Goal: Manage account settings

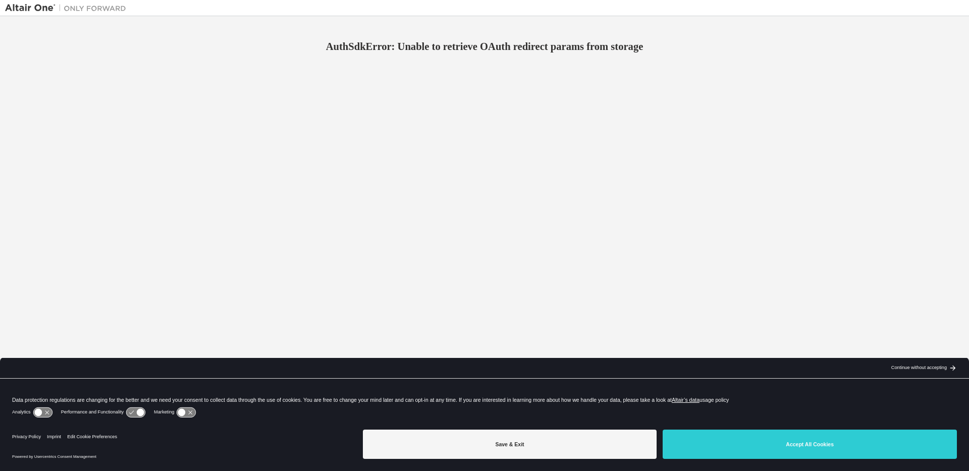
click at [143, 414] on icon at bounding box center [141, 413] width 8 height 8
click at [137, 415] on icon at bounding box center [135, 412] width 19 height 10
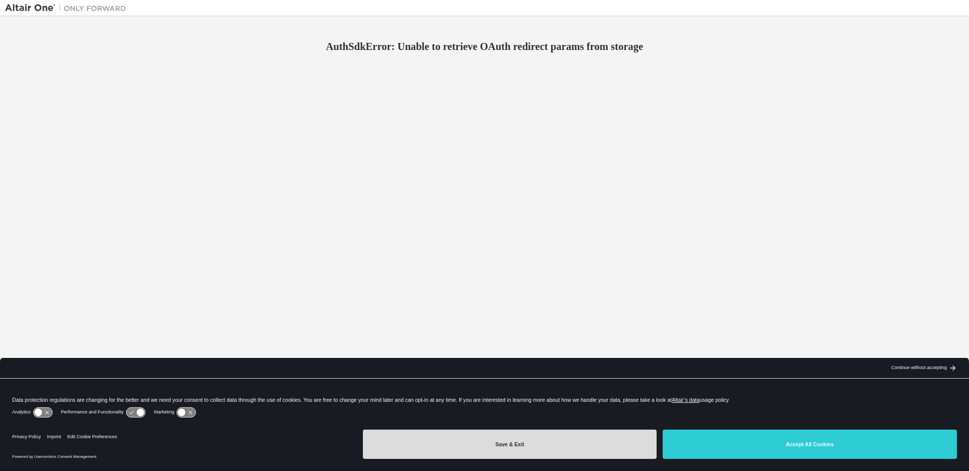
click at [487, 450] on button "Save & Exit" at bounding box center [510, 443] width 294 height 29
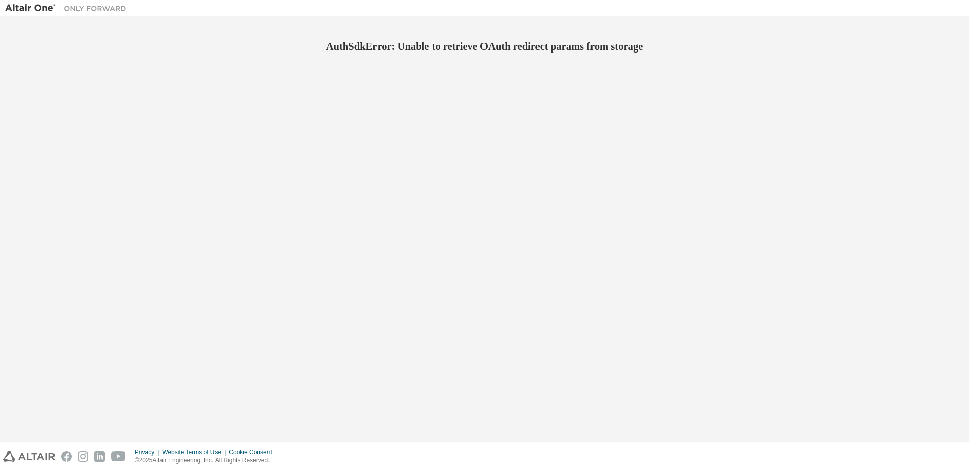
click at [33, 12] on img at bounding box center [68, 8] width 126 height 10
click at [39, 8] on img at bounding box center [68, 8] width 126 height 10
click at [86, 12] on img at bounding box center [68, 8] width 126 height 10
